Goal: Understand process/instructions

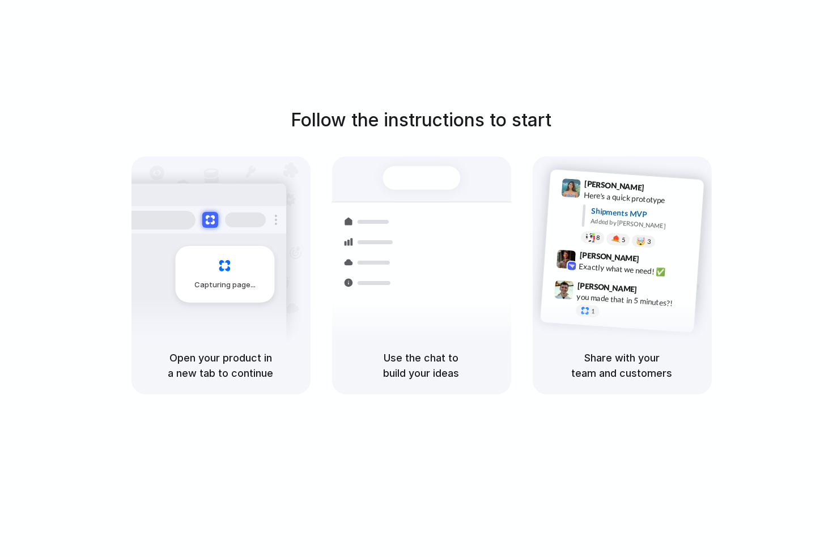
drag, startPoint x: 71, startPoint y: 87, endPoint x: 688, endPoint y: 439, distance: 710.1
click at [688, 439] on div "Follow the instructions to start Capturing page Open your product in a new tab …" at bounding box center [421, 290] width 843 height 580
